Goal: Transaction & Acquisition: Purchase product/service

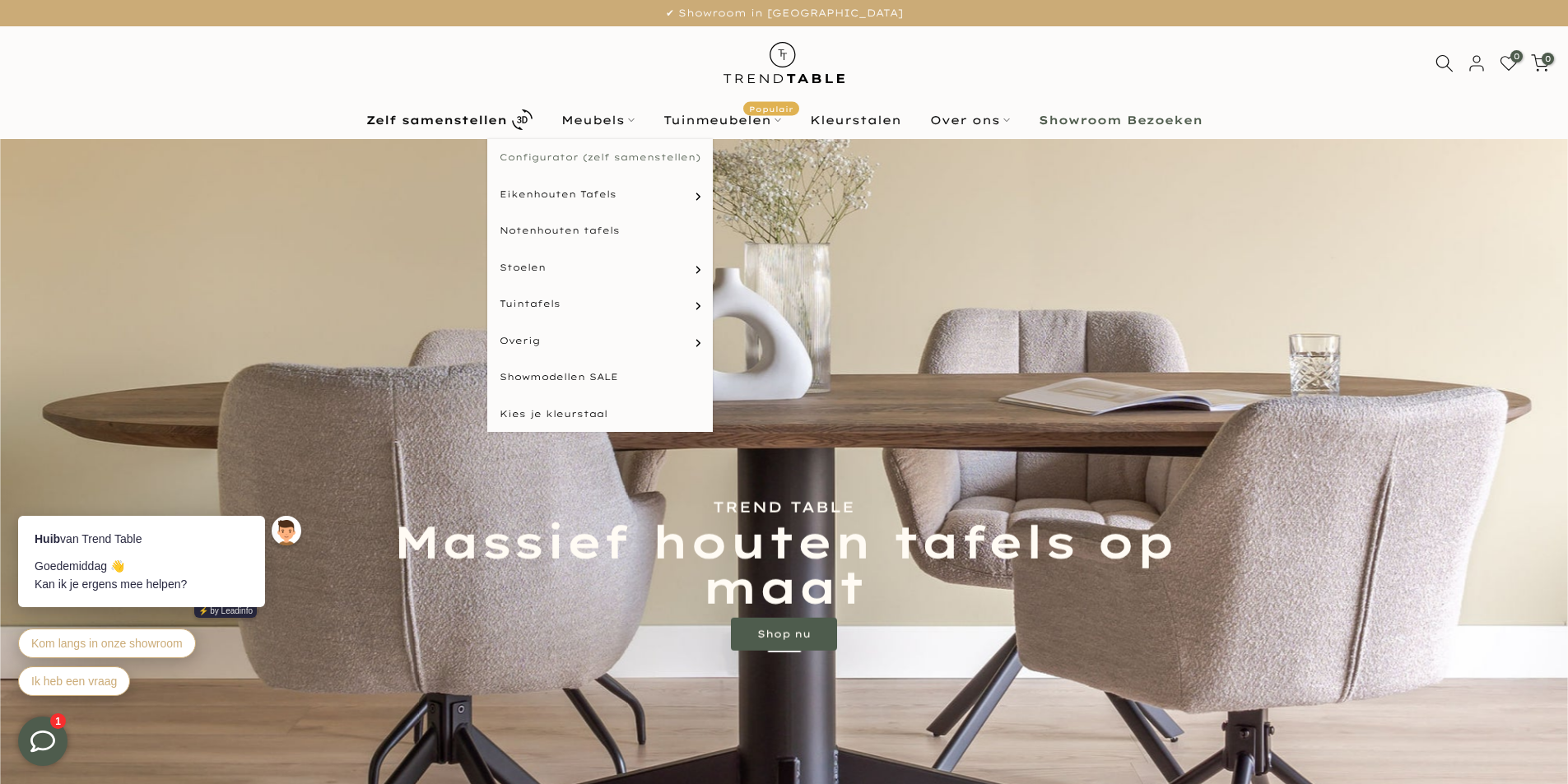
click at [532, 156] on link "Configurator (zelf samenstellen)" at bounding box center [600, 158] width 226 height 37
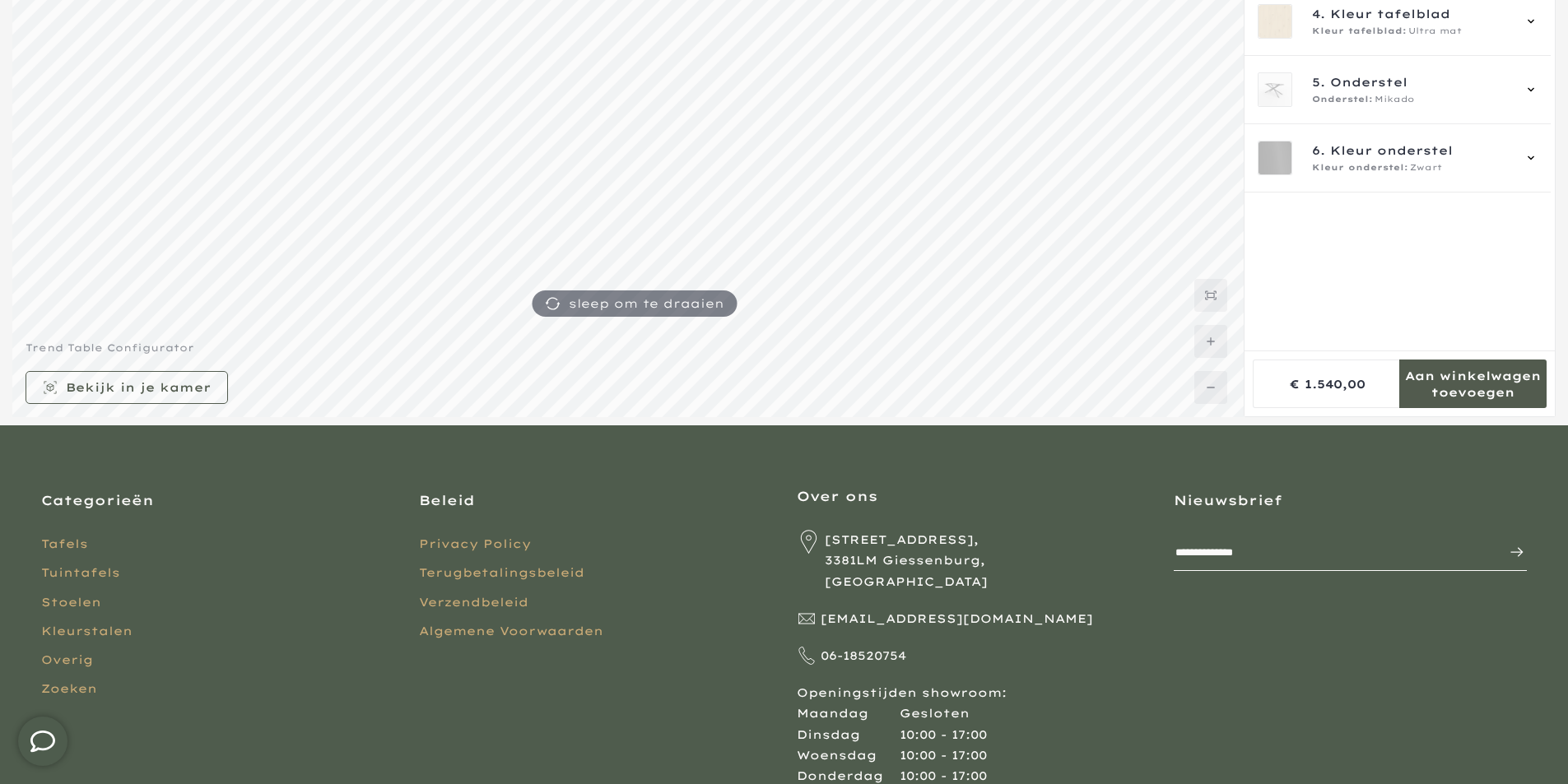
scroll to position [82, 0]
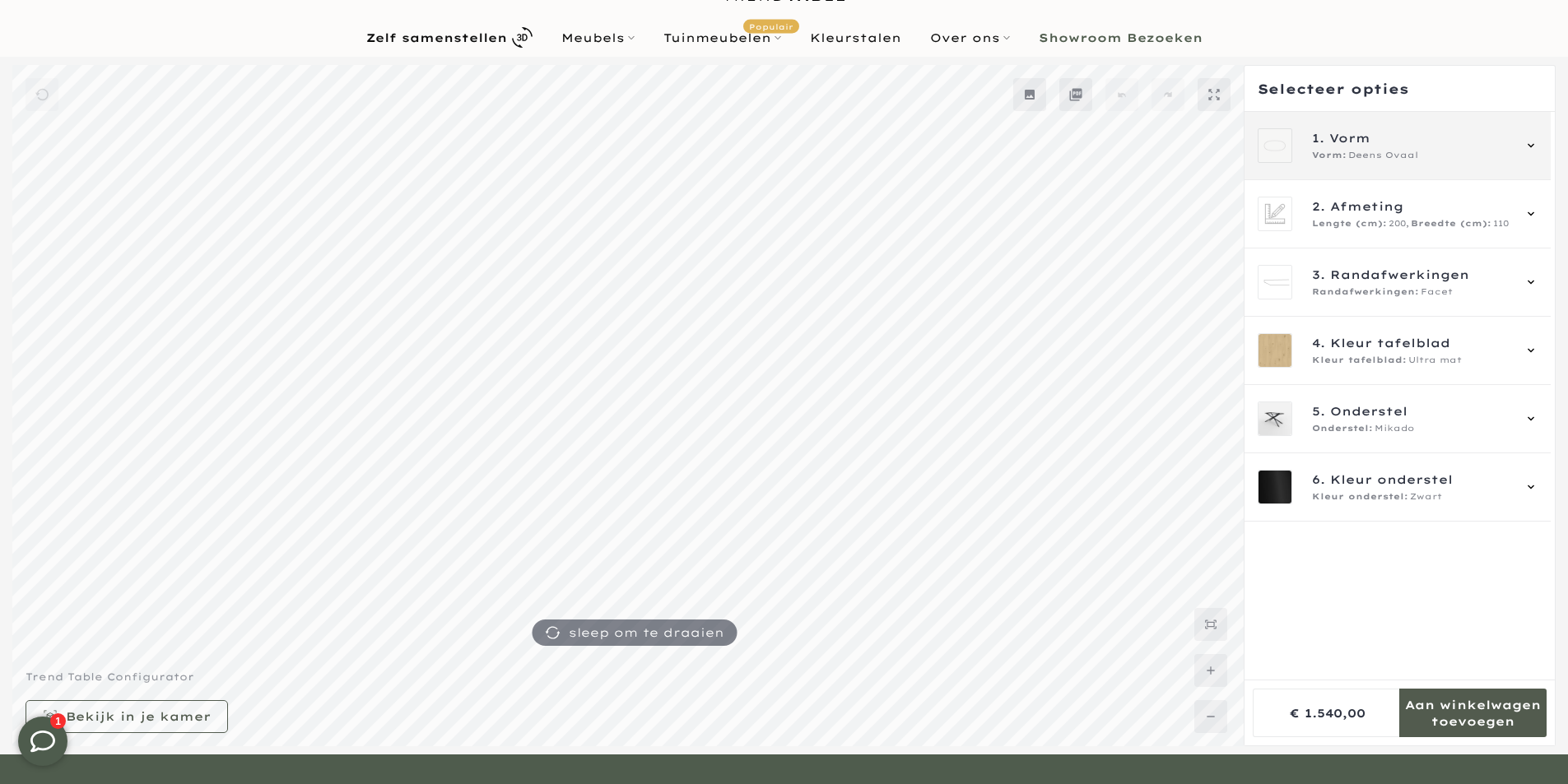
click at [1400, 145] on span "1. Vorm" at bounding box center [1411, 138] width 199 height 18
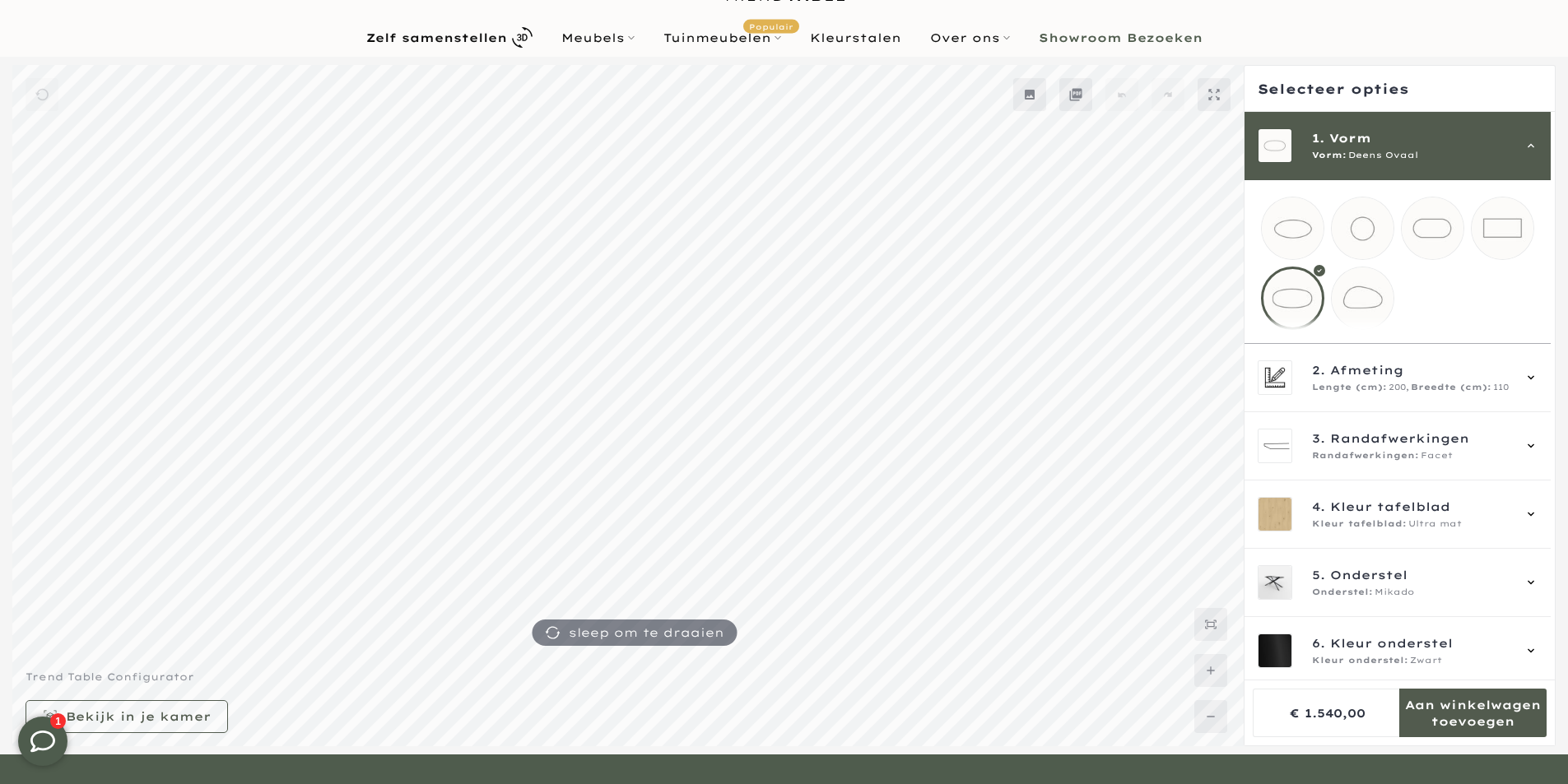
click at [1530, 144] on icon at bounding box center [1531, 145] width 13 height 13
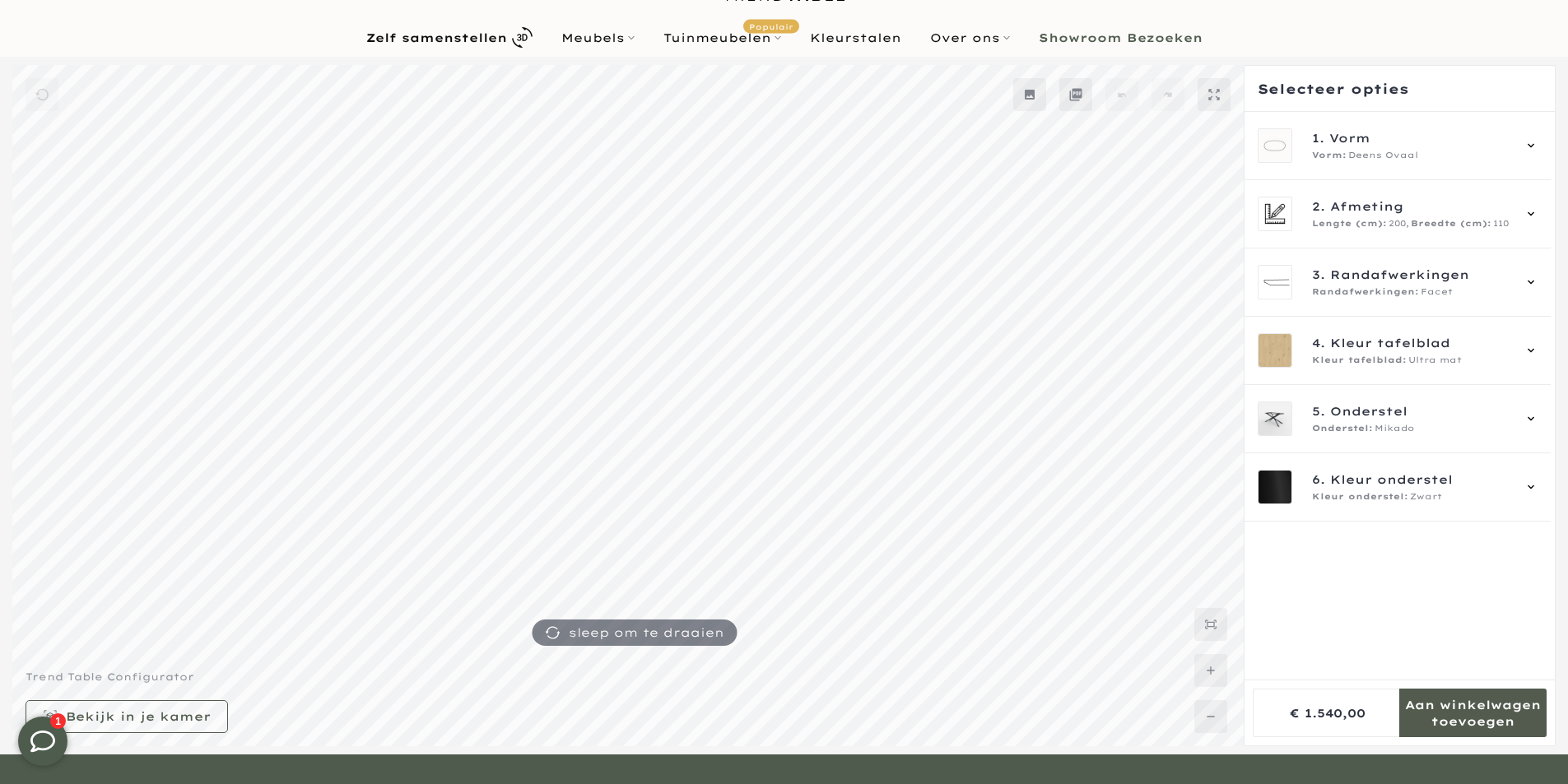
click at [1402, 448] on div "5. Onderstel Onderstel: Mikado" at bounding box center [1398, 419] width 307 height 68
click at [1375, 527] on mmq-side-panel-content-wrapper at bounding box center [1400, 395] width 310 height 568
click at [1386, 344] on span "Kleur tafelblad" at bounding box center [1390, 343] width 120 height 18
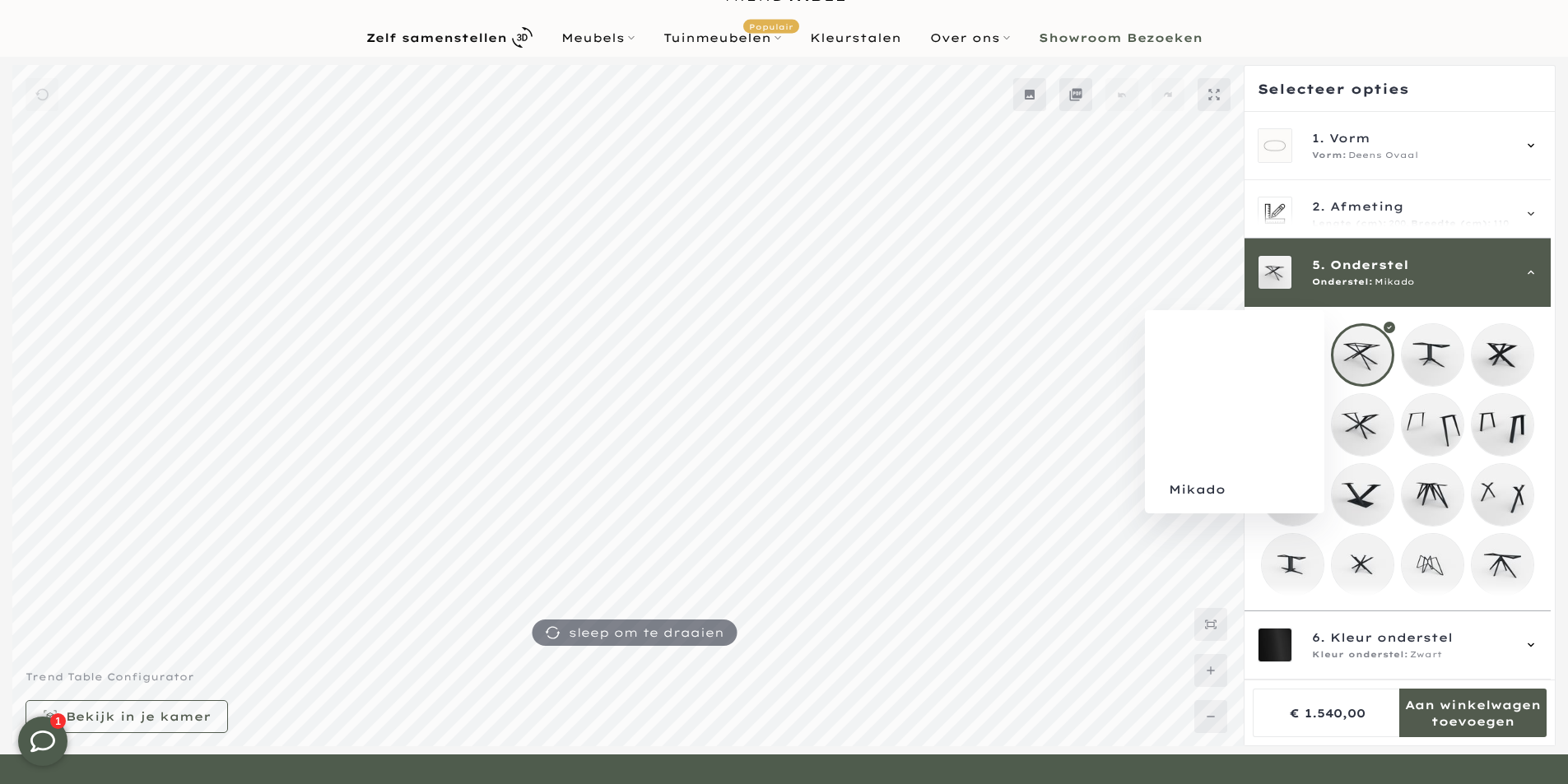
scroll to position [205, 0]
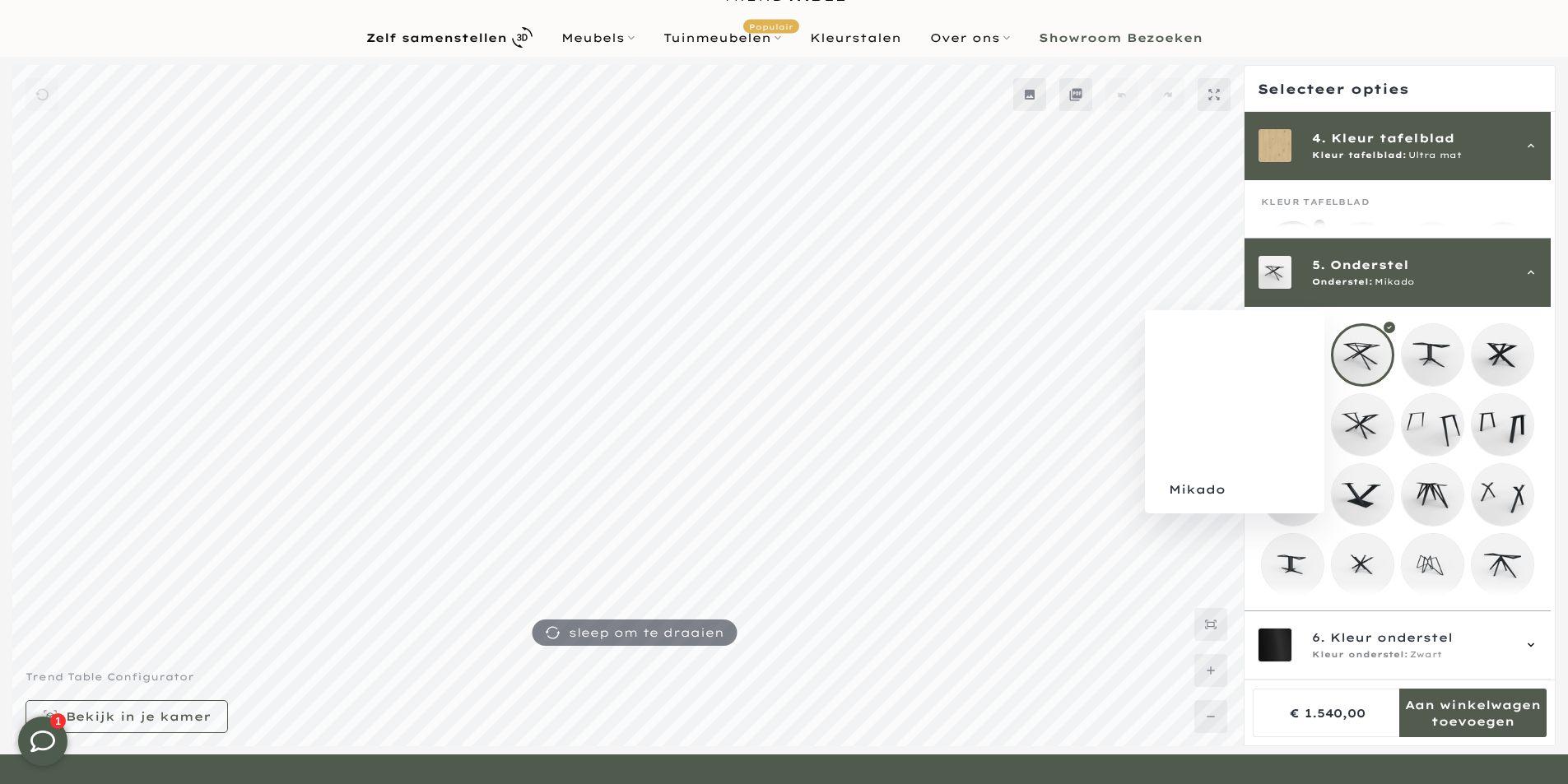
click at [1343, 157] on span "Kleur tafelblad:" at bounding box center [1359, 155] width 95 height 13
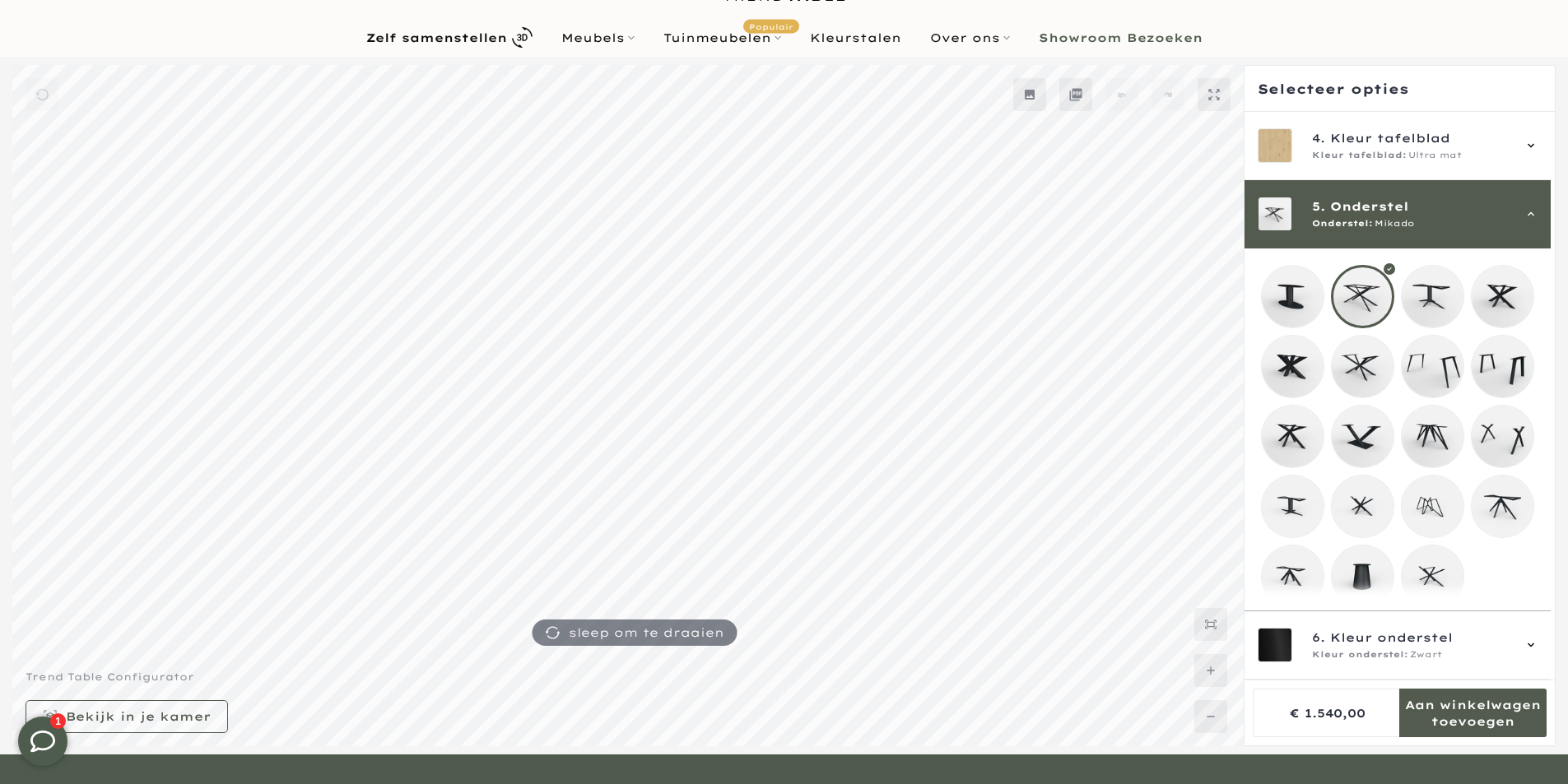
drag, startPoint x: 1519, startPoint y: 145, endPoint x: 1544, endPoint y: 416, distance: 272.2
click at [1528, 152] on icon at bounding box center [1531, 145] width 13 height 13
click at [1526, 221] on icon at bounding box center [1531, 213] width 13 height 13
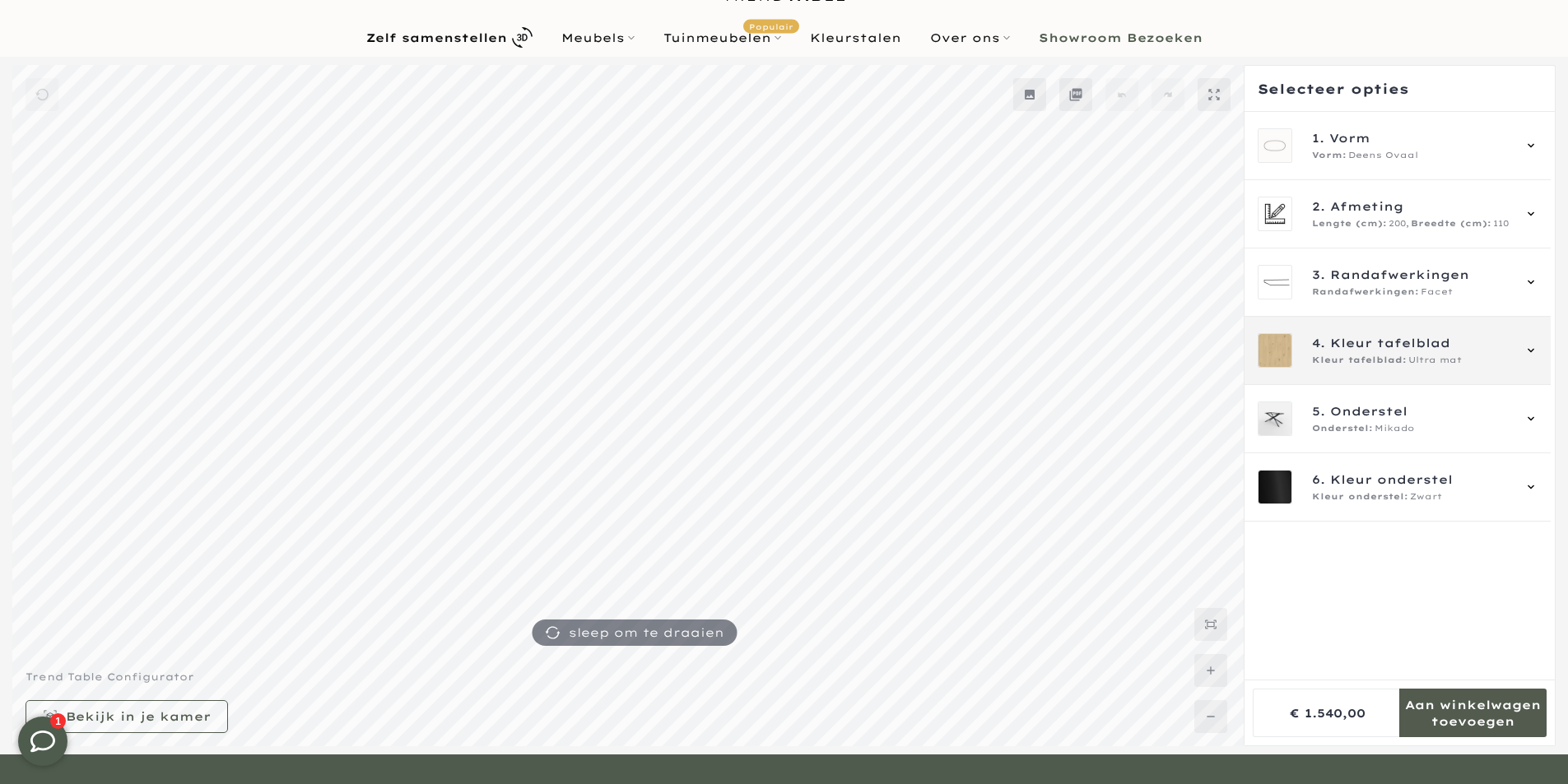
click at [1270, 346] on img at bounding box center [1275, 350] width 33 height 33
click at [1533, 348] on icon at bounding box center [1531, 350] width 13 height 13
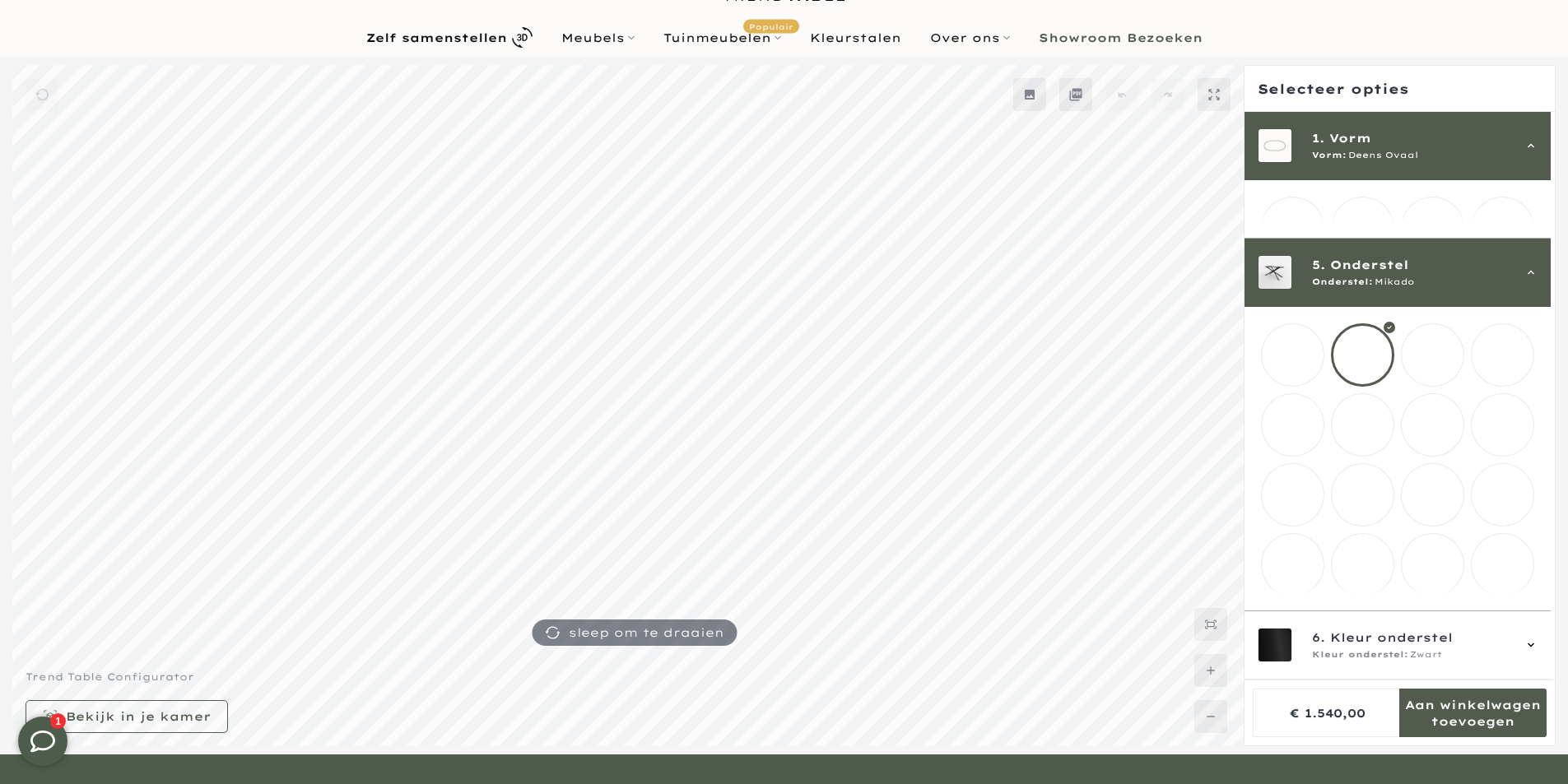
scroll to position [382, 0]
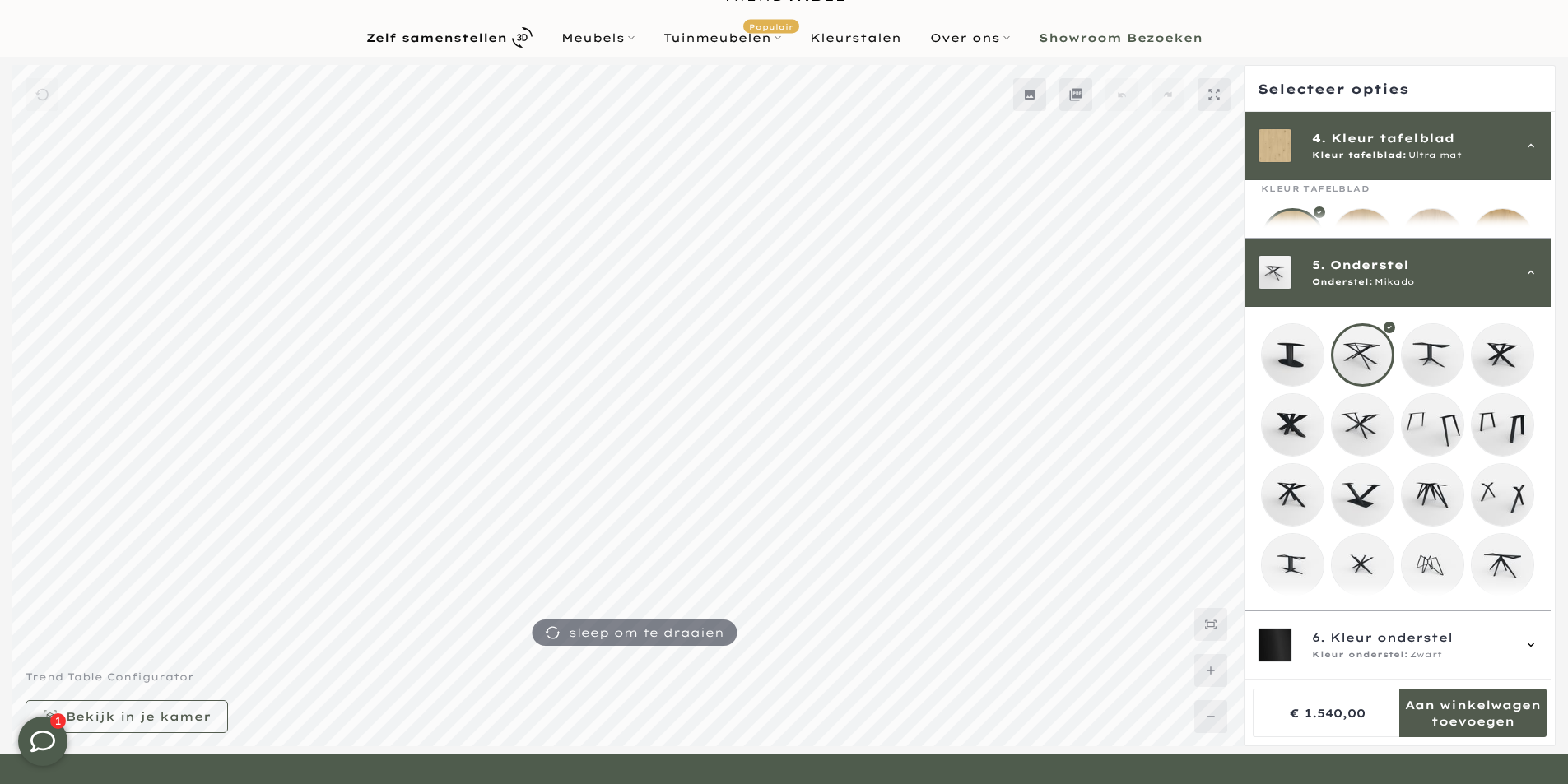
click at [1289, 352] on img at bounding box center [1292, 355] width 62 height 62
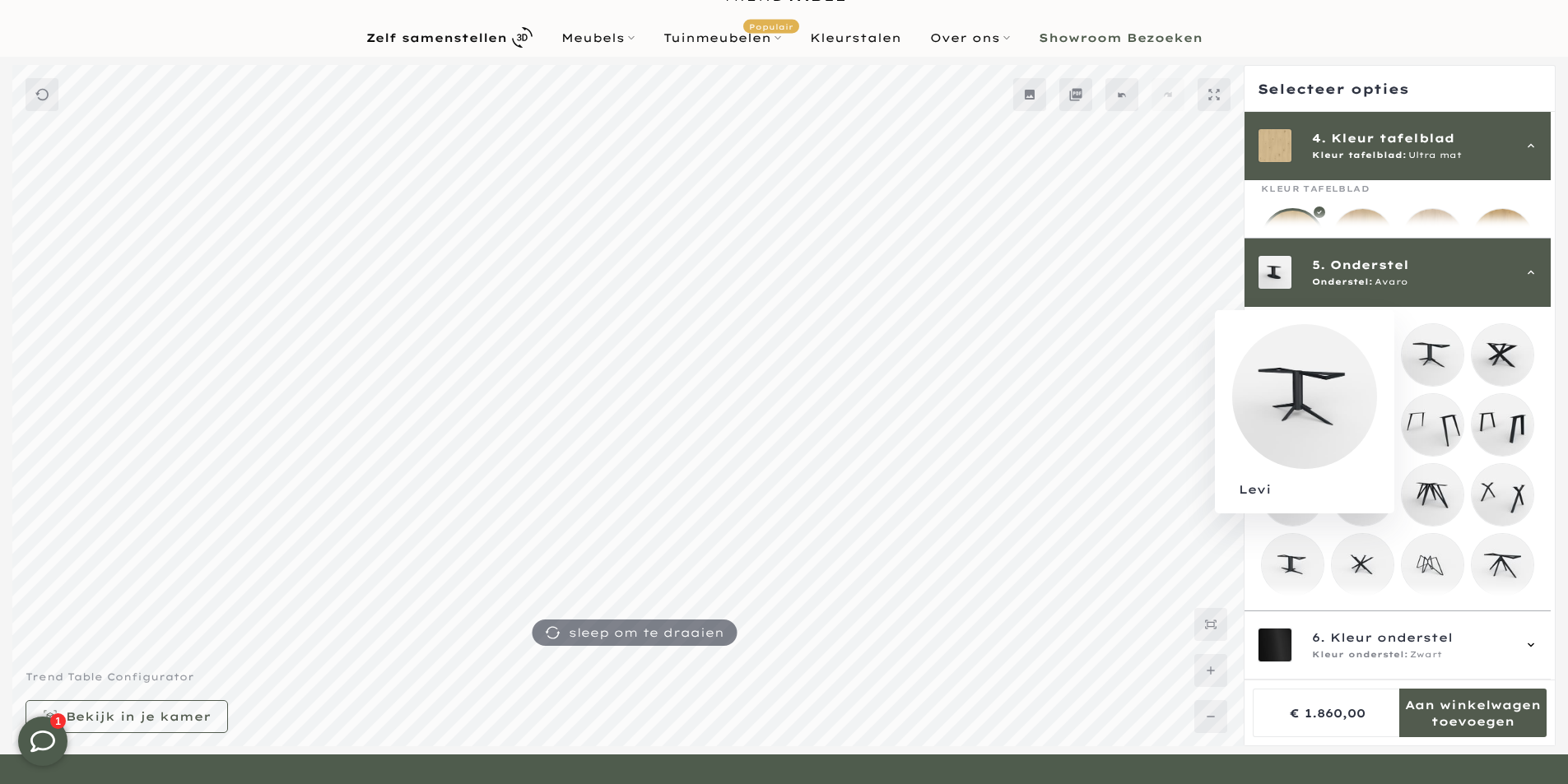
click at [1437, 343] on mmq-loader at bounding box center [1432, 355] width 62 height 62
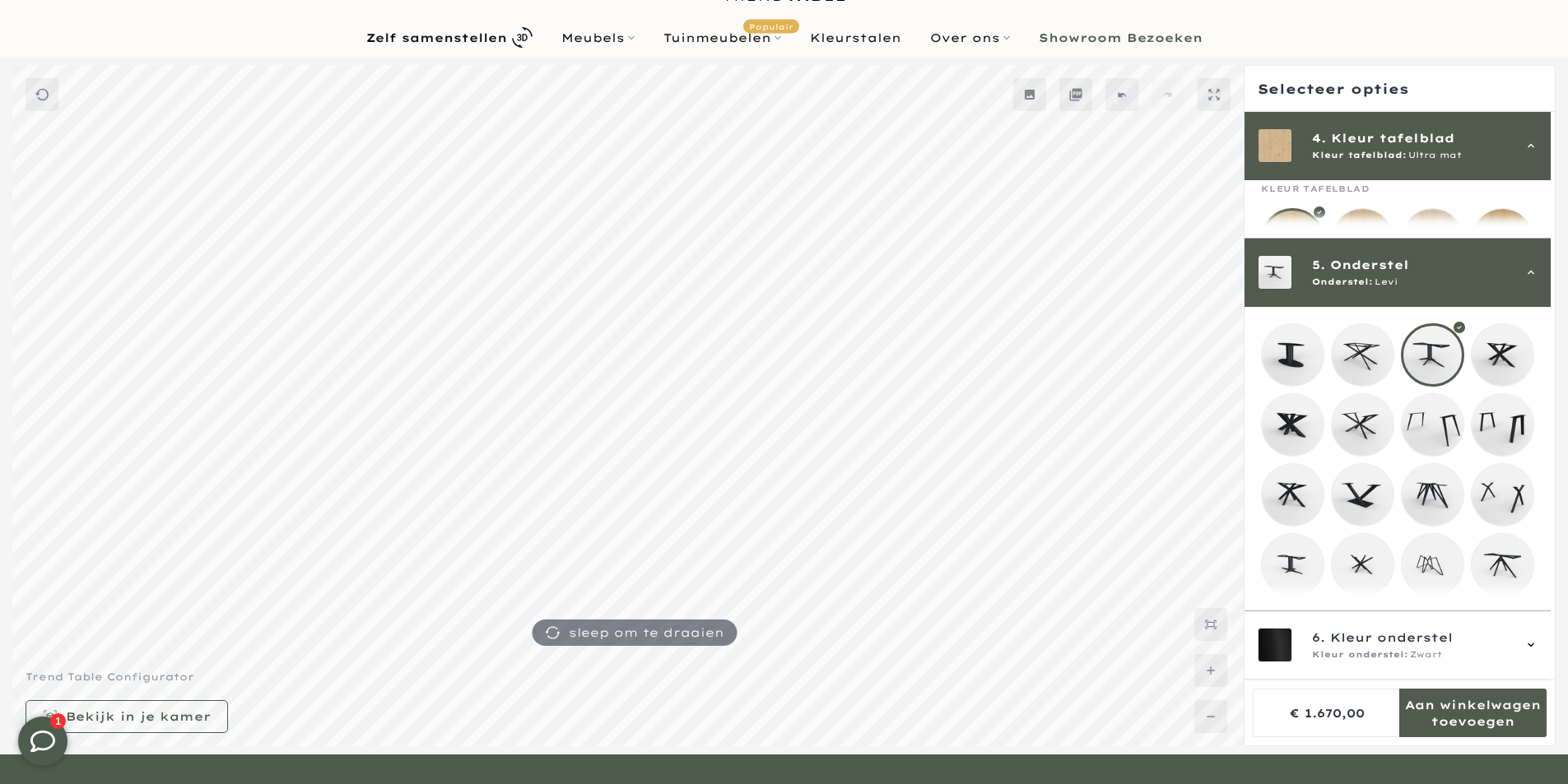
click at [1528, 142] on icon at bounding box center [1531, 145] width 13 height 13
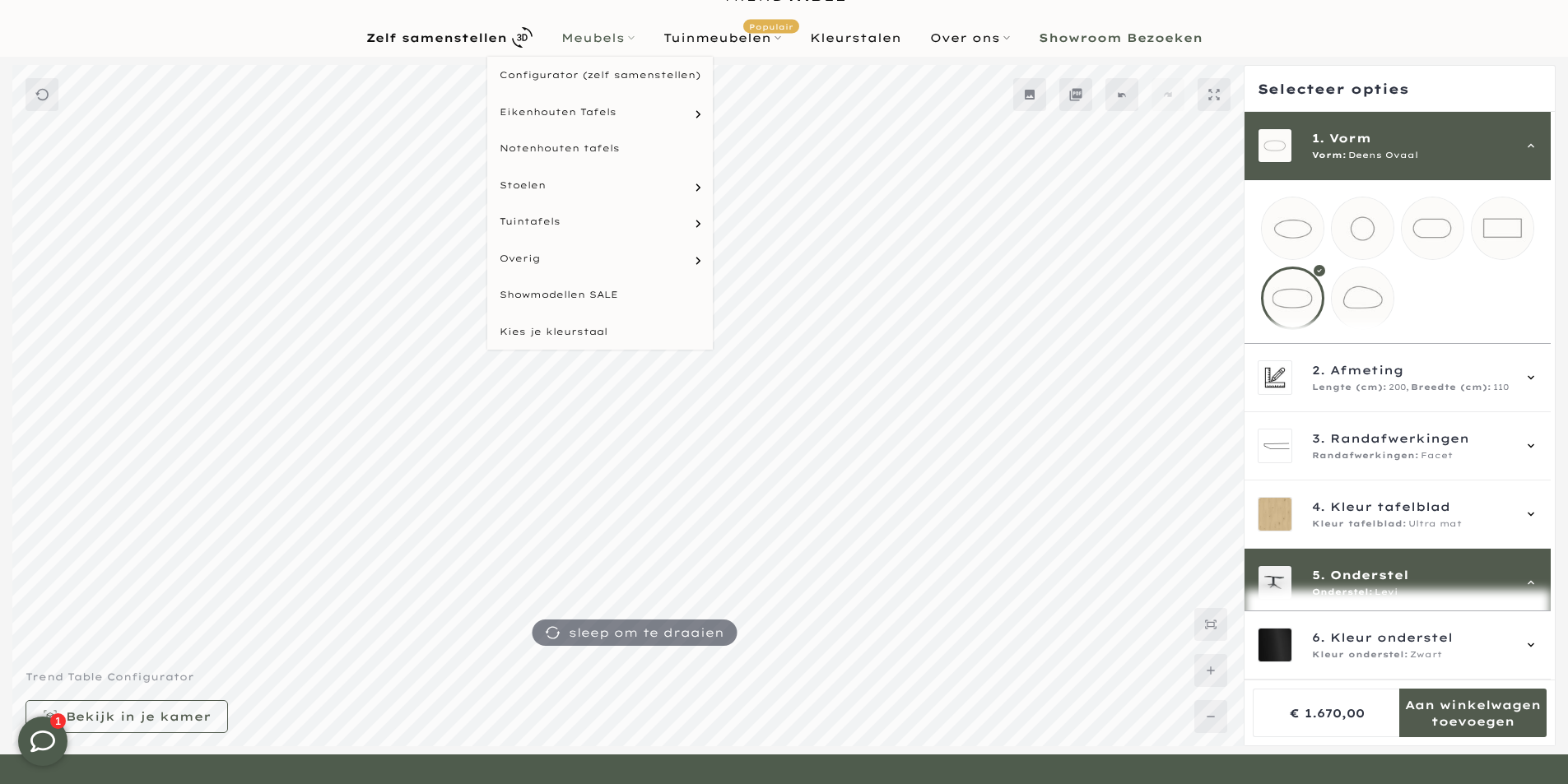
click at [613, 39] on link "Meubels" at bounding box center [597, 38] width 102 height 19
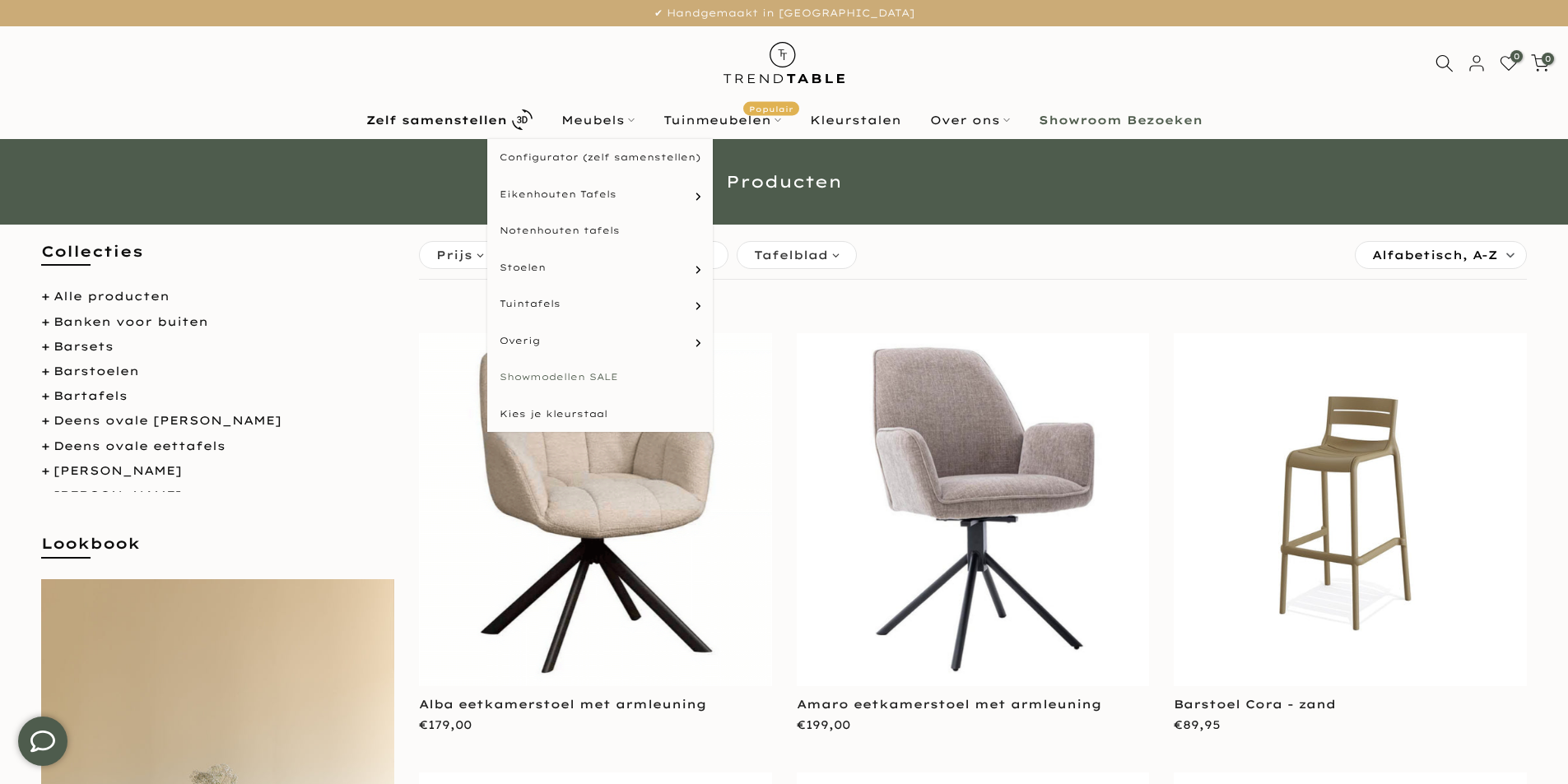
click at [576, 376] on link "Showmodellen SALE" at bounding box center [600, 377] width 226 height 37
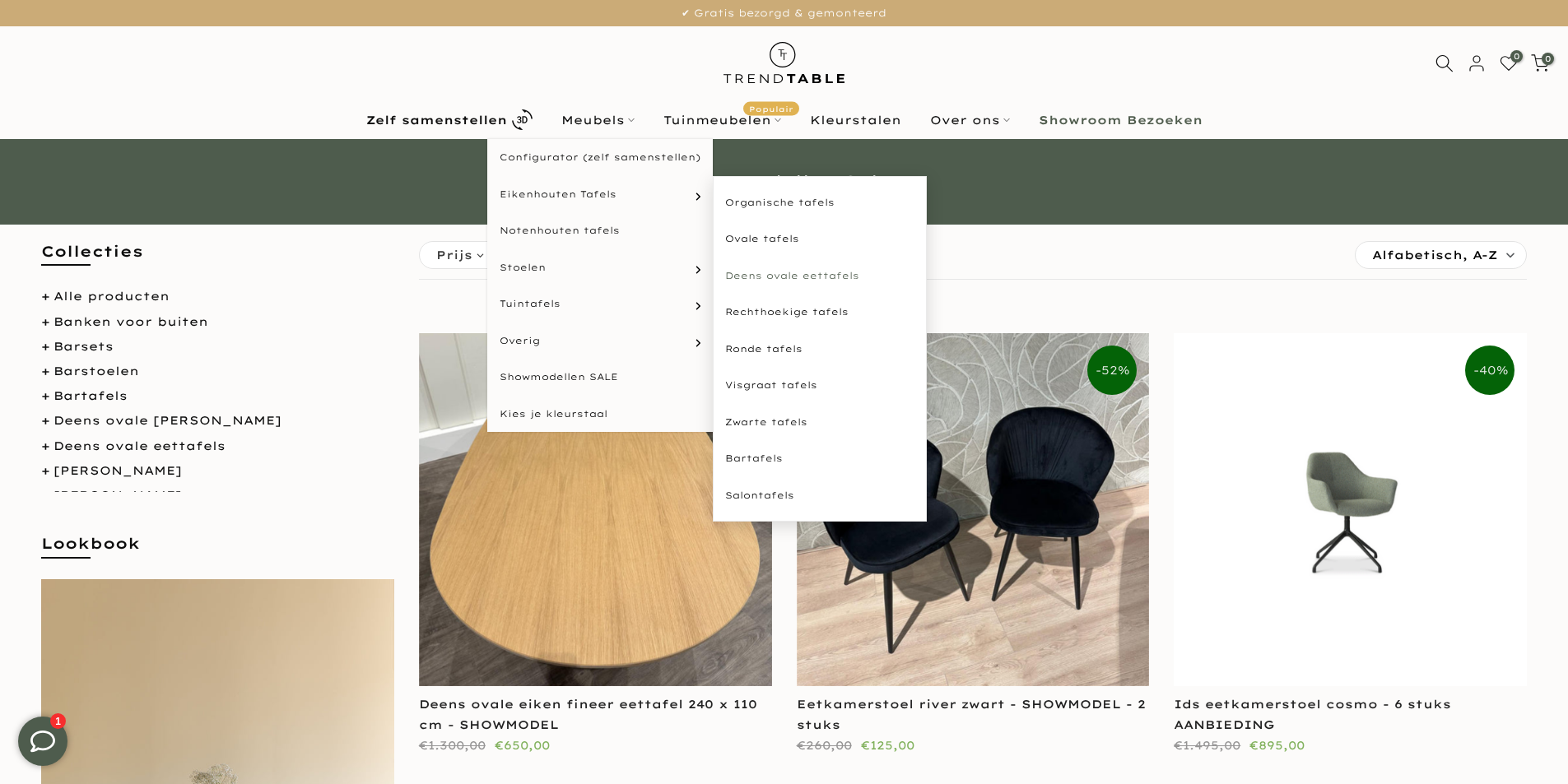
click at [802, 277] on link "Deens ovale eettafels" at bounding box center [820, 276] width 214 height 37
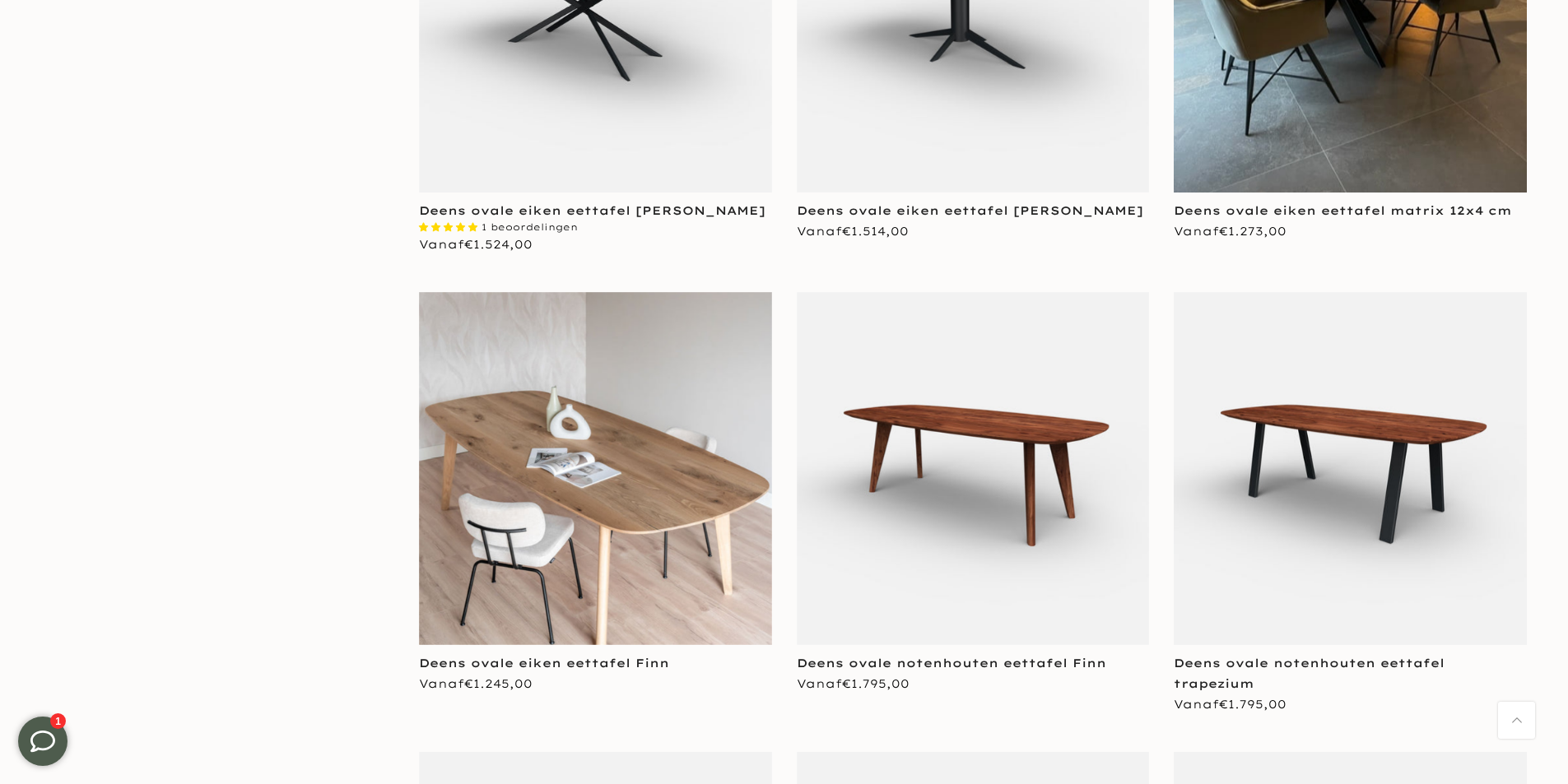
scroll to position [3621, 0]
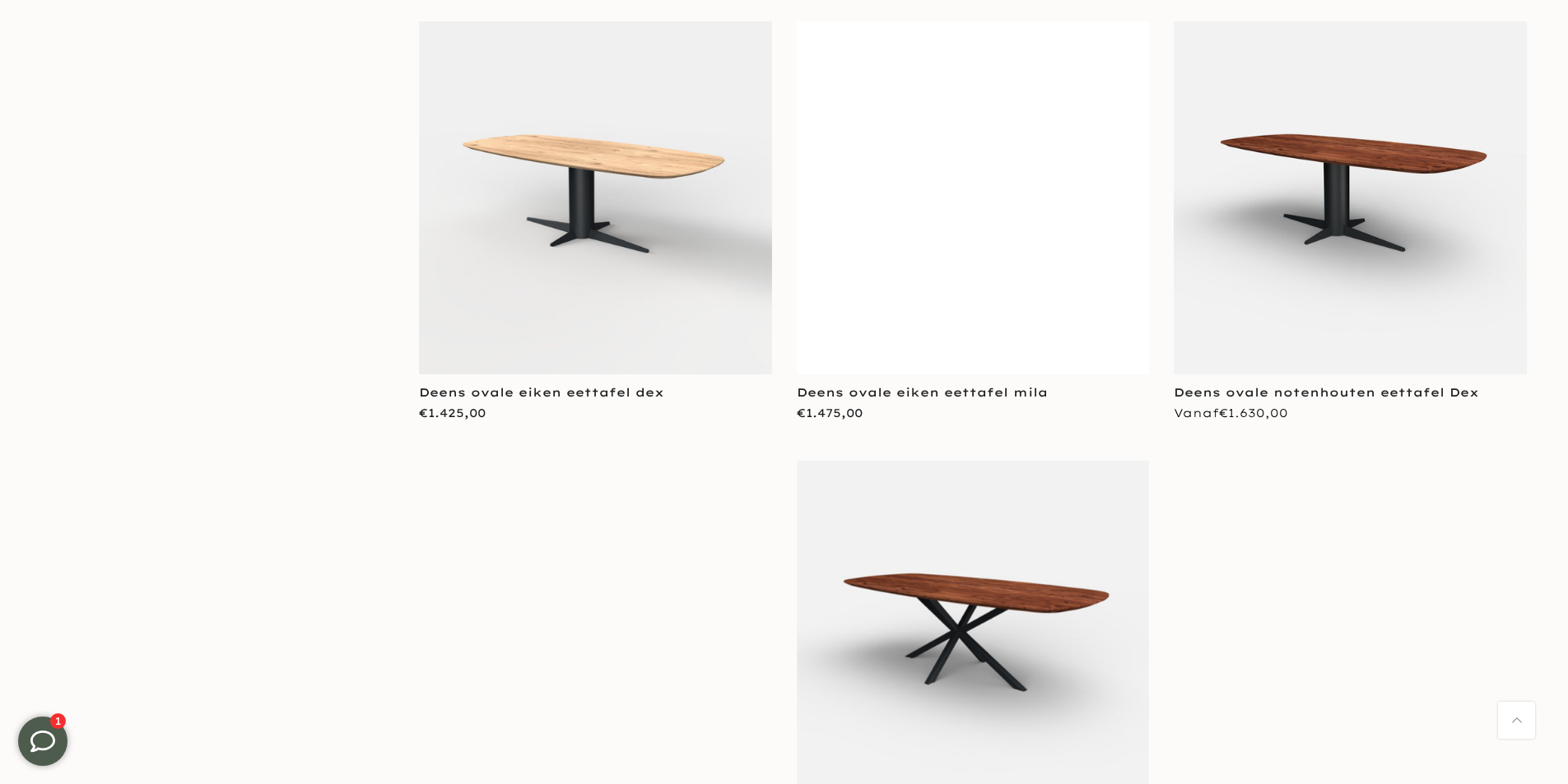
scroll to position [6009, 0]
